Goal: Entertainment & Leisure: Consume media (video, audio)

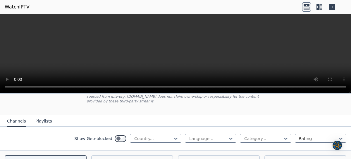
scroll to position [49, 0]
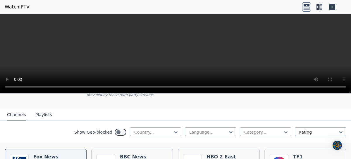
click at [44, 115] on button "Playlists" at bounding box center [43, 115] width 17 height 11
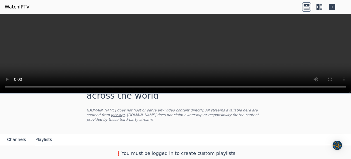
scroll to position [24, 0]
click at [42, 140] on button "Playlists" at bounding box center [43, 139] width 17 height 11
click at [306, 6] on icon at bounding box center [306, 5] width 6 height 2
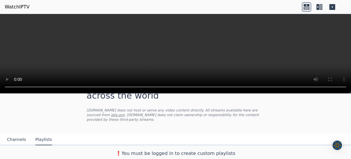
click at [318, 8] on icon at bounding box center [317, 7] width 3 height 6
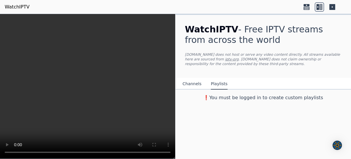
scroll to position [0, 0]
click at [333, 6] on icon at bounding box center [332, 7] width 6 height 6
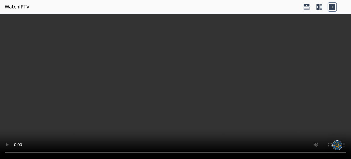
click at [13, 8] on link "WatchIPTV" at bounding box center [17, 7] width 25 height 7
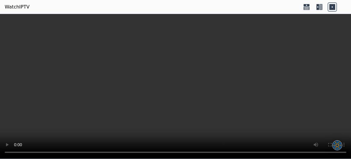
click at [312, 104] on video at bounding box center [175, 86] width 351 height 145
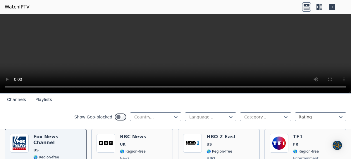
scroll to position [70, 0]
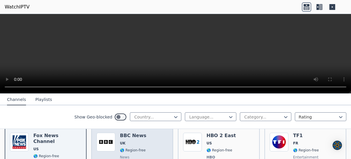
click at [152, 139] on div "Popularity 11018 BBC News UK 🌎 Region-free news eng" at bounding box center [131, 154] width 71 height 43
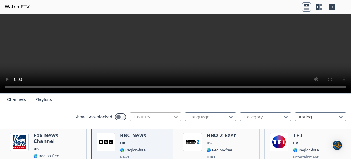
click at [175, 116] on icon at bounding box center [176, 117] width 6 height 6
click at [176, 116] on icon at bounding box center [176, 117] width 6 height 6
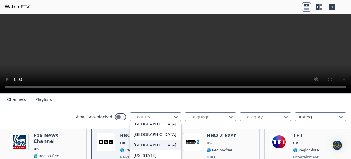
scroll to position [1565, 0]
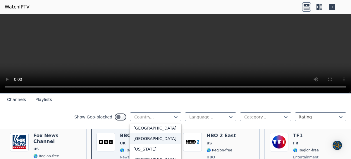
click at [146, 144] on div "[GEOGRAPHIC_DATA]" at bounding box center [155, 139] width 51 height 11
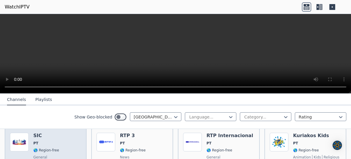
click at [52, 143] on span "PT" at bounding box center [46, 143] width 26 height 5
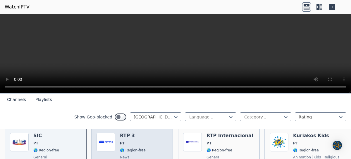
drag, startPoint x: 151, startPoint y: 144, endPoint x: 158, endPoint y: 142, distance: 7.1
click at [152, 144] on div "Popularity 380 RTP 3 PT 🌎 Region-free news por" at bounding box center [131, 154] width 71 height 42
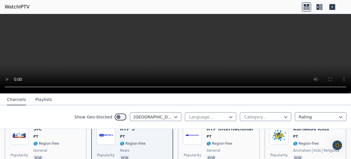
scroll to position [79, 0]
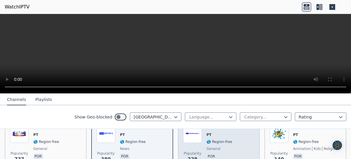
click at [242, 145] on div "RTP Internacional PT 🌎 Region-free general por" at bounding box center [229, 146] width 46 height 42
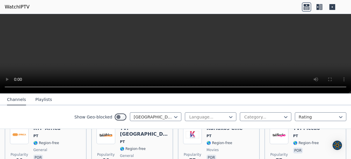
scroll to position [140, 0]
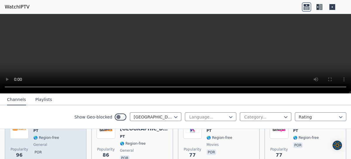
drag, startPoint x: 67, startPoint y: 141, endPoint x: 73, endPoint y: 141, distance: 5.6
click at [68, 141] on div "Popularity 96 RTP Africa PT 🌎 Region-free general por" at bounding box center [45, 141] width 71 height 42
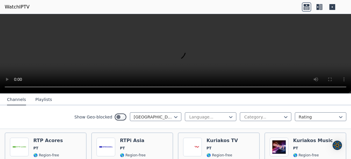
scroll to position [243, 0]
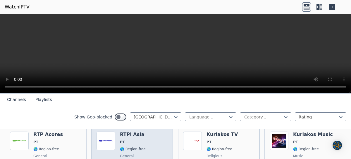
click at [148, 143] on div "Popularity 41 RTPi Asia PT 🌎 Region-free general por" at bounding box center [131, 153] width 71 height 42
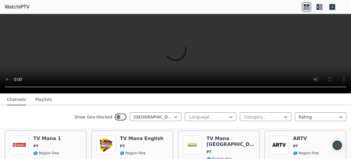
scroll to position [300, 0]
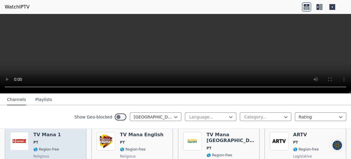
click at [65, 143] on div "Popularity 26 TV Mana 1 PT 🌎 Region-free religious por" at bounding box center [45, 153] width 71 height 42
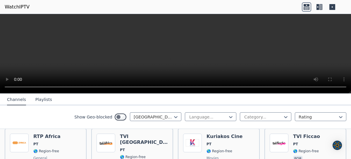
scroll to position [123, 0]
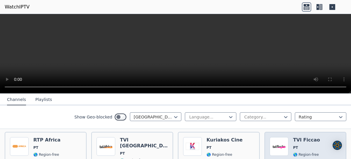
click at [304, 147] on span "PT" at bounding box center [306, 148] width 27 height 5
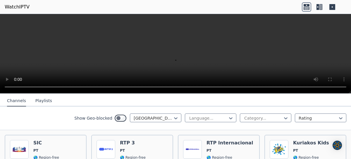
scroll to position [59, 0]
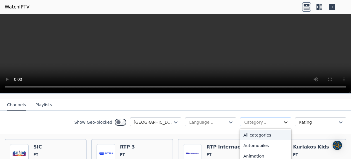
click at [285, 124] on icon at bounding box center [286, 123] width 6 height 6
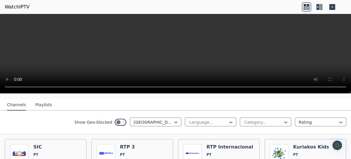
click at [300, 131] on div "Show Geo-blocked Portugal Language... Category... Rating" at bounding box center [175, 123] width 351 height 24
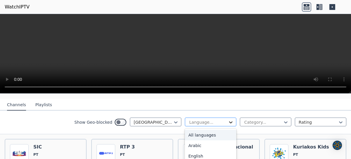
click at [231, 122] on icon at bounding box center [231, 123] width 4 height 2
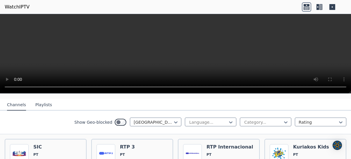
click at [294, 129] on div "Show Geo-blocked Portugal Language... Category... Rating" at bounding box center [175, 123] width 351 height 24
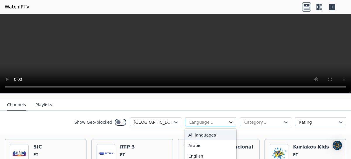
click at [232, 123] on icon at bounding box center [231, 123] width 6 height 6
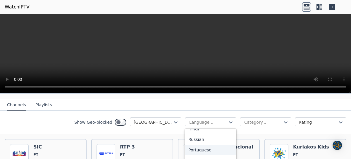
click at [204, 149] on div "Portuguese" at bounding box center [210, 150] width 51 height 11
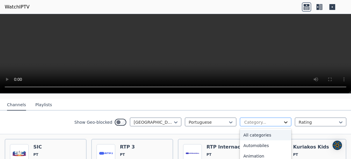
click at [286, 123] on icon at bounding box center [286, 123] width 6 height 6
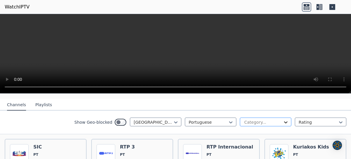
click at [286, 122] on icon at bounding box center [286, 123] width 6 height 6
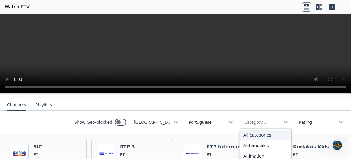
click at [263, 137] on div "All categories" at bounding box center [265, 135] width 51 height 11
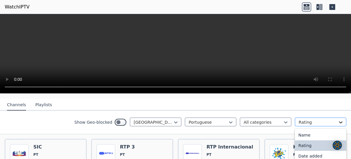
click at [340, 122] on icon at bounding box center [341, 123] width 6 height 6
drag, startPoint x: 57, startPoint y: 126, endPoint x: 61, endPoint y: 125, distance: 3.3
click at [58, 125] on div "Show Geo-blocked Portugal Portuguese All categories Rating" at bounding box center [175, 123] width 351 height 24
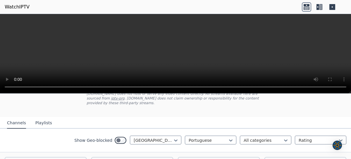
scroll to position [44, 0]
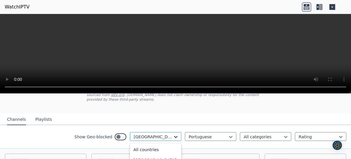
click at [177, 136] on icon at bounding box center [176, 137] width 6 height 6
click at [57, 139] on div "Show Geo-blocked Portugal Portuguese All categories Rating" at bounding box center [175, 137] width 351 height 24
